Goal: Communication & Community: Ask a question

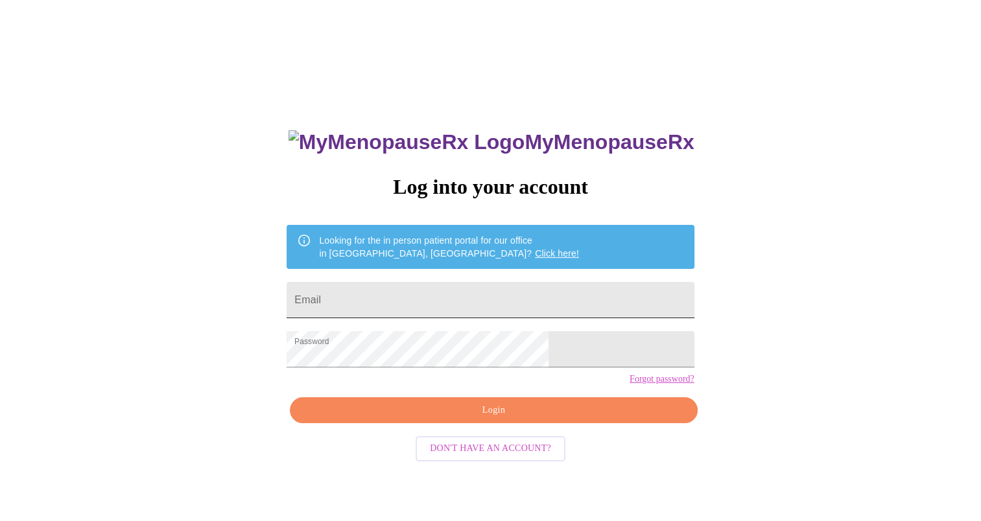
click at [412, 298] on input "Email" at bounding box center [490, 300] width 407 height 36
type input "[EMAIL_ADDRESS][DOMAIN_NAME]"
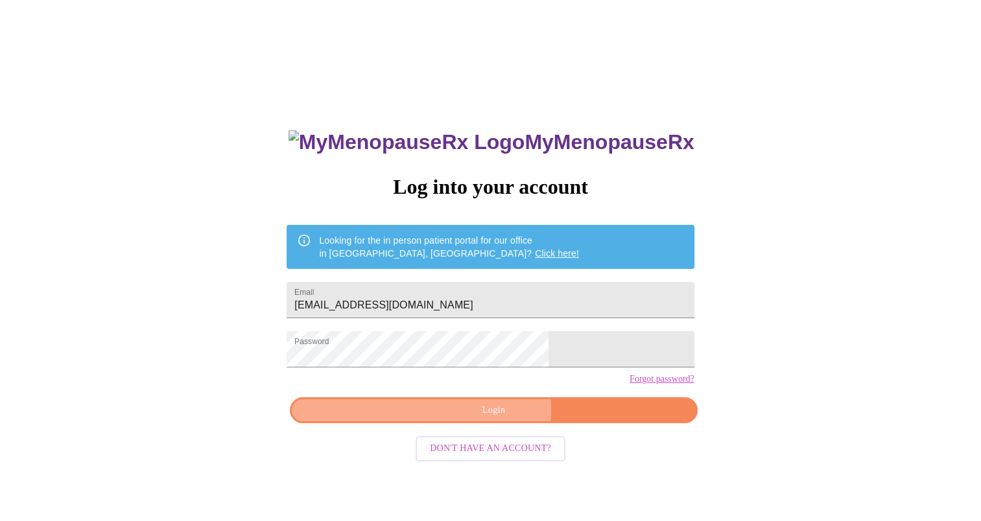
click at [465, 419] on span "Login" at bounding box center [493, 411] width 377 height 16
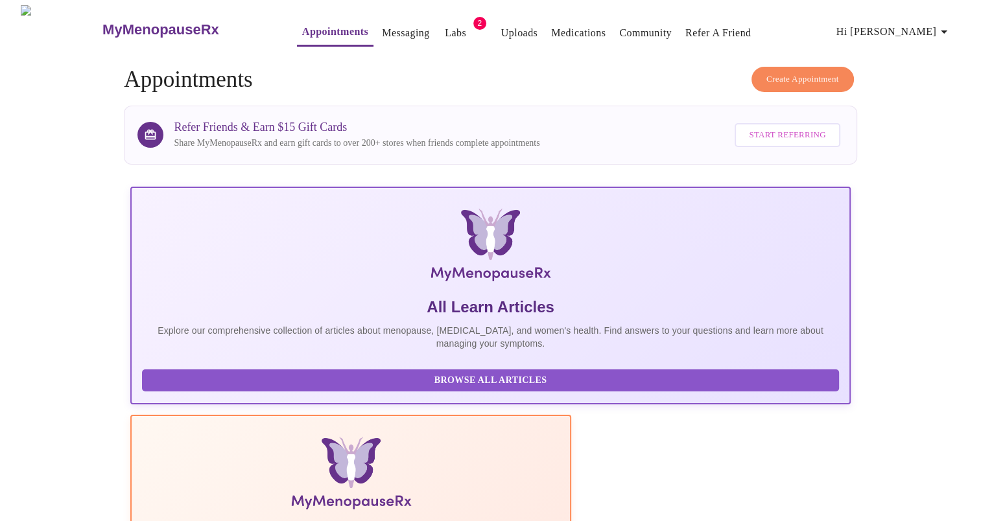
click at [445, 24] on link "Labs" at bounding box center [455, 33] width 21 height 18
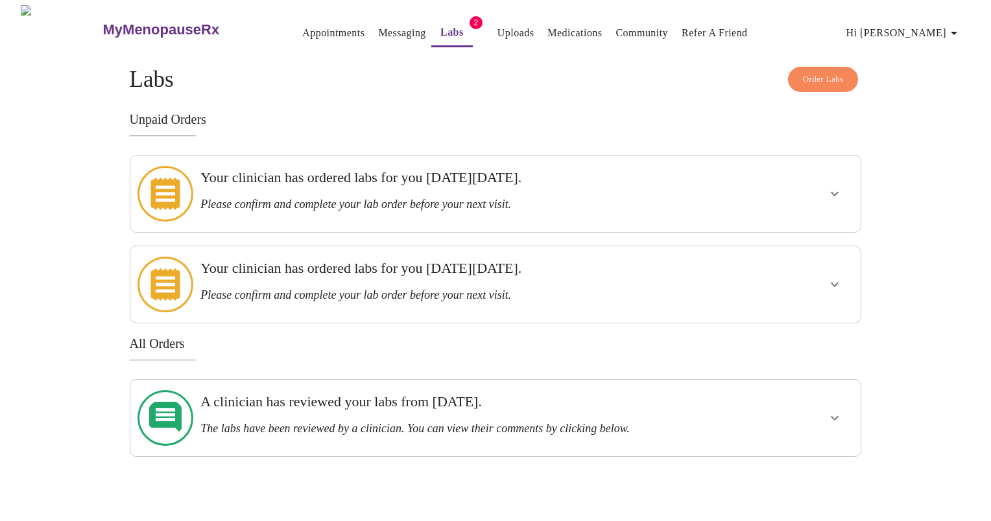
click at [453, 182] on h3 "Your clinician has ordered labs for you [DATE][DATE]." at bounding box center [459, 177] width 519 height 17
click at [836, 192] on icon "show more" at bounding box center [834, 194] width 8 height 5
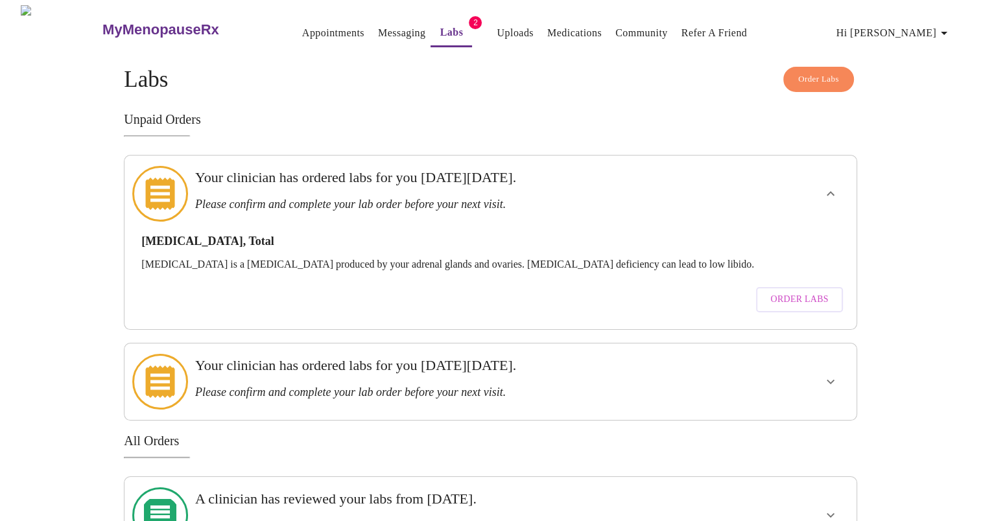
click at [836, 186] on icon "show more" at bounding box center [831, 194] width 16 height 16
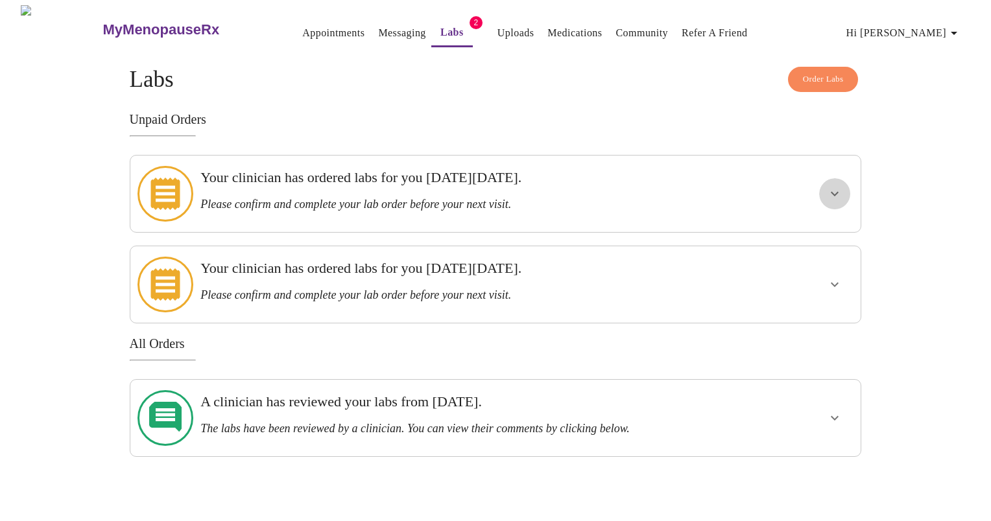
click at [834, 186] on icon "show more" at bounding box center [835, 194] width 16 height 16
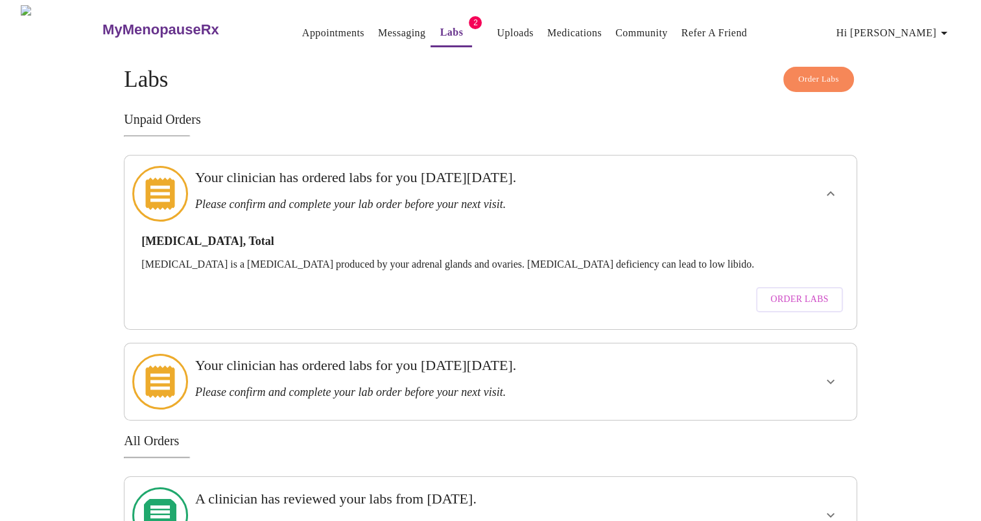
click at [834, 186] on icon "show more" at bounding box center [831, 194] width 16 height 16
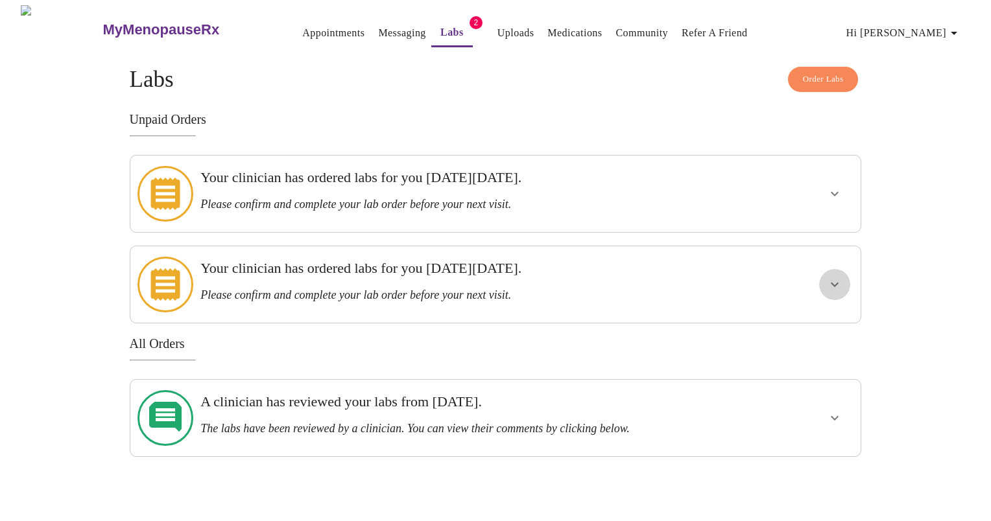
click at [831, 277] on icon "show more" at bounding box center [835, 285] width 16 height 16
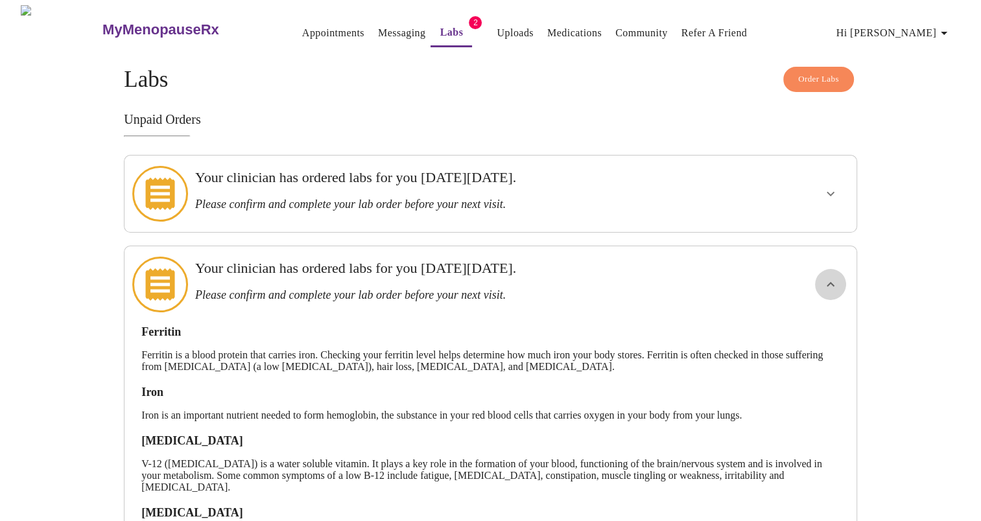
click at [831, 277] on icon "show more" at bounding box center [831, 285] width 16 height 16
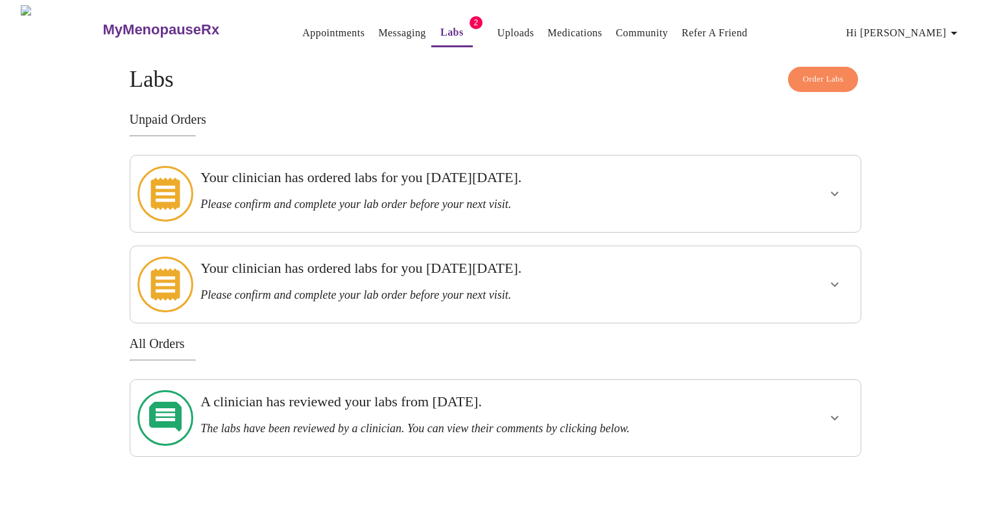
click at [378, 29] on link "Messaging" at bounding box center [401, 33] width 47 height 18
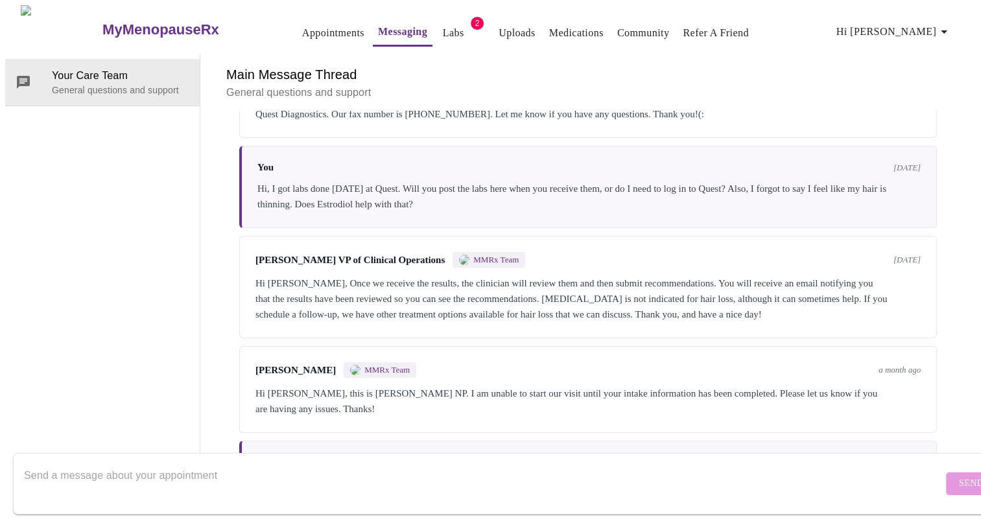
scroll to position [392, 0]
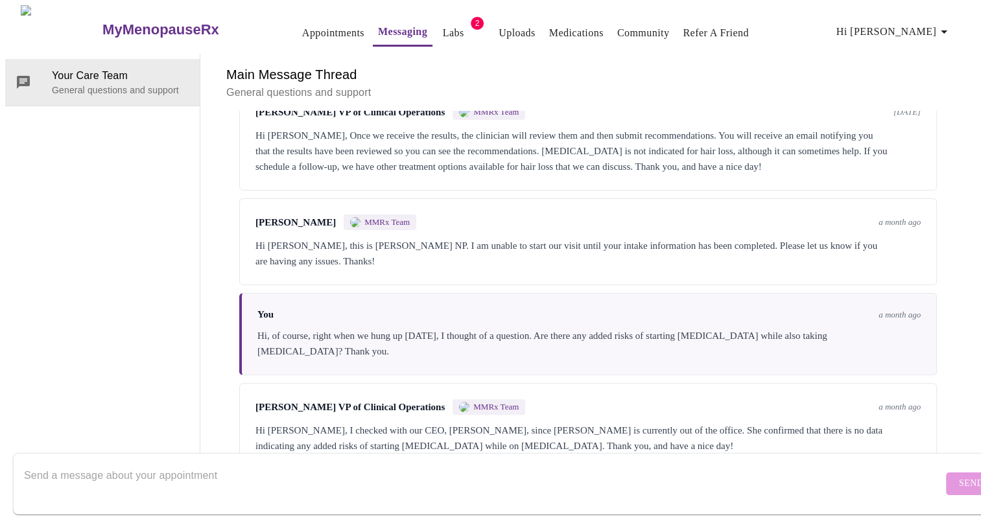
click at [338, 463] on textarea "Send a message about your appointment" at bounding box center [483, 483] width 919 height 41
type textarea "Hi, I"
